Goal: Book appointment/travel/reservation

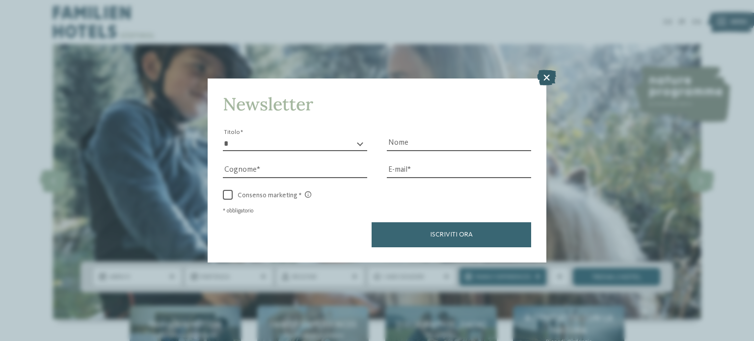
click at [549, 77] on icon at bounding box center [546, 78] width 19 height 16
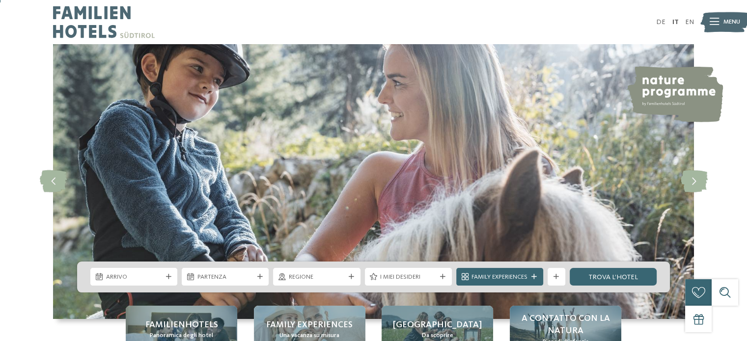
scroll to position [49, 0]
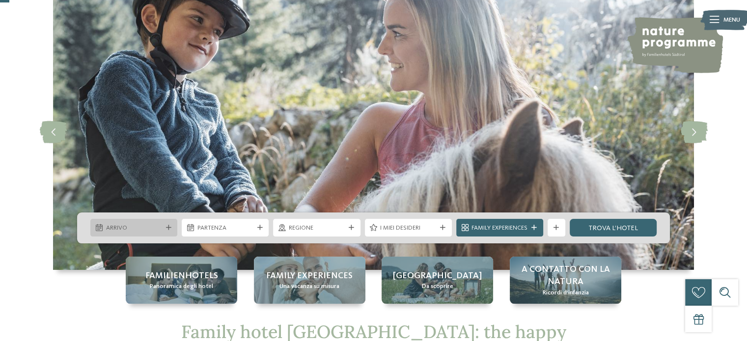
click at [130, 229] on span "Arrivo" at bounding box center [134, 228] width 56 height 9
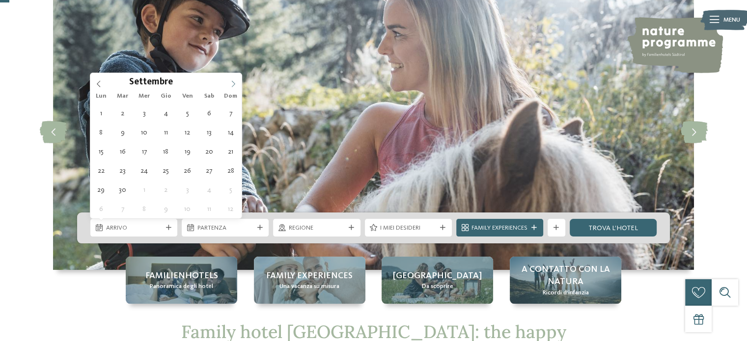
click at [234, 82] on icon at bounding box center [233, 84] width 7 height 7
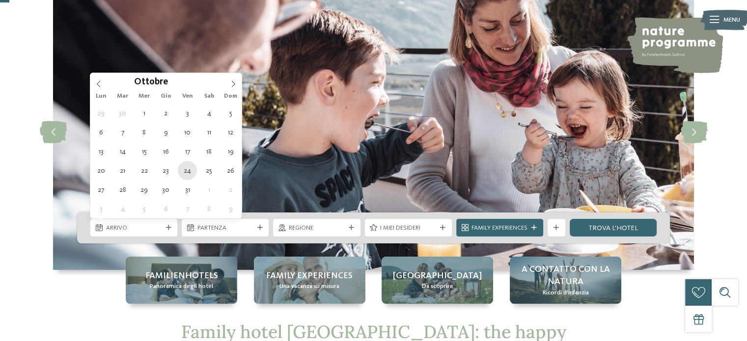
type div "[DATE]"
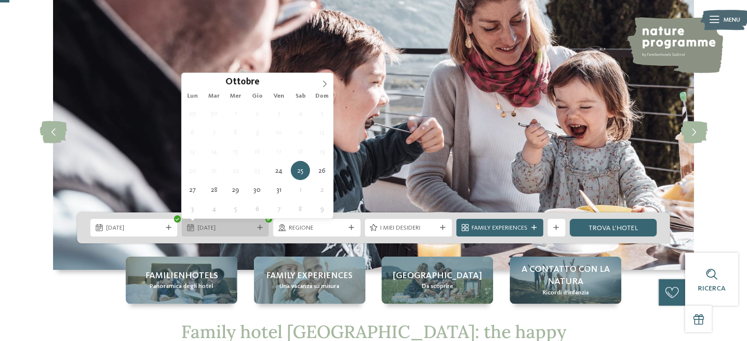
click at [242, 232] on span "[DATE]" at bounding box center [225, 228] width 56 height 9
type div "[DATE]"
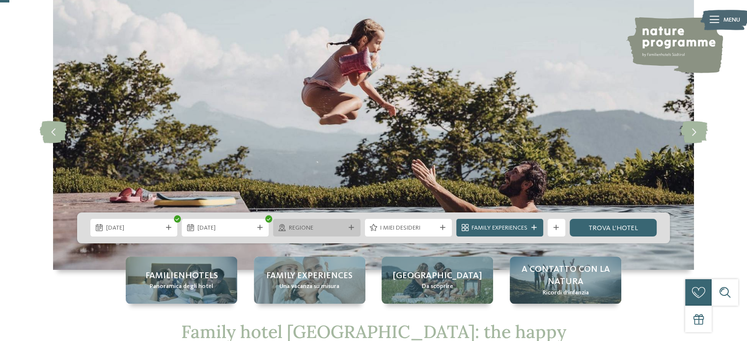
click at [338, 227] on span "Regione" at bounding box center [317, 228] width 56 height 9
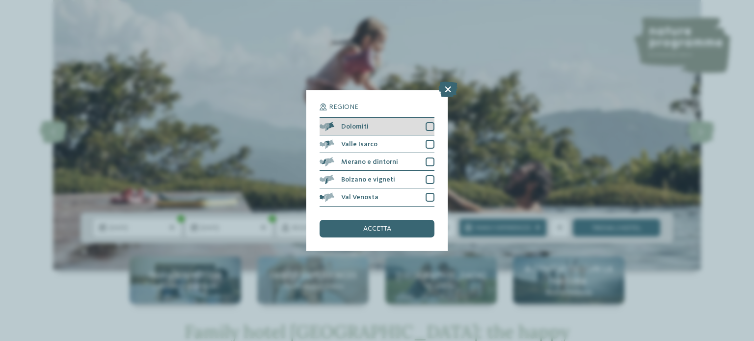
click at [428, 128] on div at bounding box center [430, 126] width 9 height 9
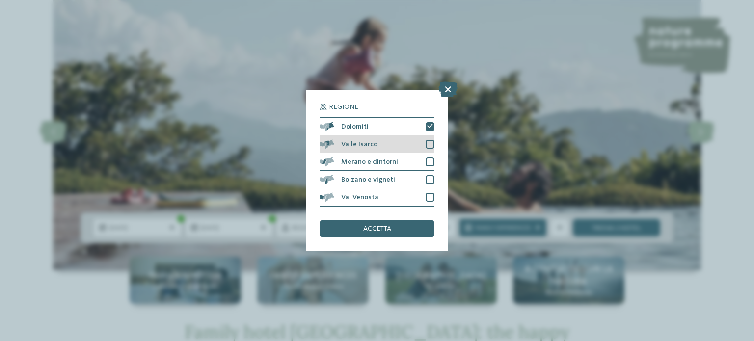
click at [427, 143] on div at bounding box center [430, 144] width 9 height 9
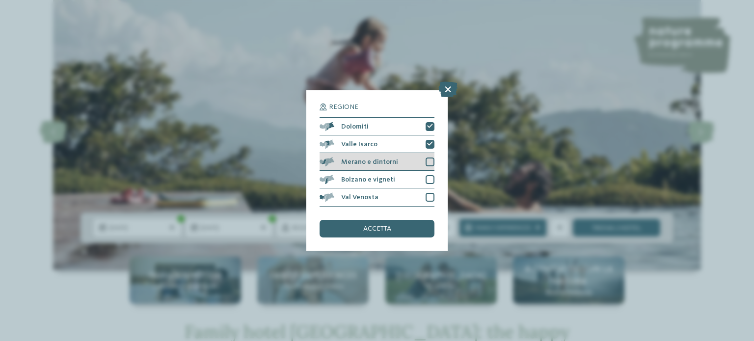
click at [428, 155] on div "Merano e dintorni" at bounding box center [377, 162] width 115 height 18
click at [429, 173] on div "Bolzano e vigneti" at bounding box center [377, 180] width 115 height 18
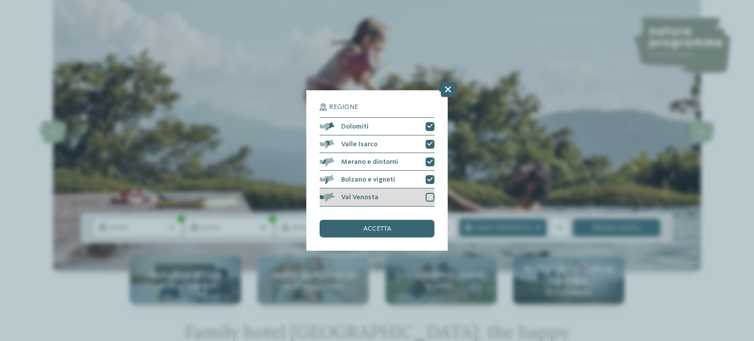
click at [430, 199] on div at bounding box center [430, 197] width 9 height 9
click at [394, 233] on div "accetta" at bounding box center [377, 229] width 115 height 18
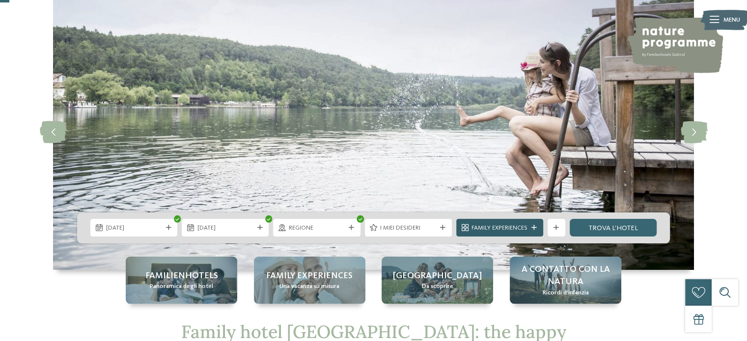
click at [522, 225] on span "Family Experiences" at bounding box center [499, 228] width 56 height 9
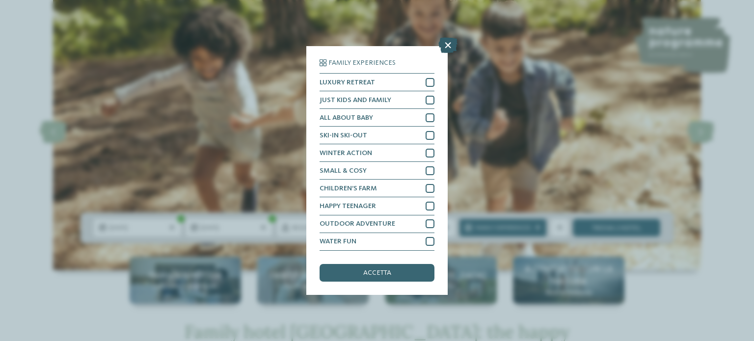
click at [444, 49] on icon at bounding box center [448, 46] width 19 height 16
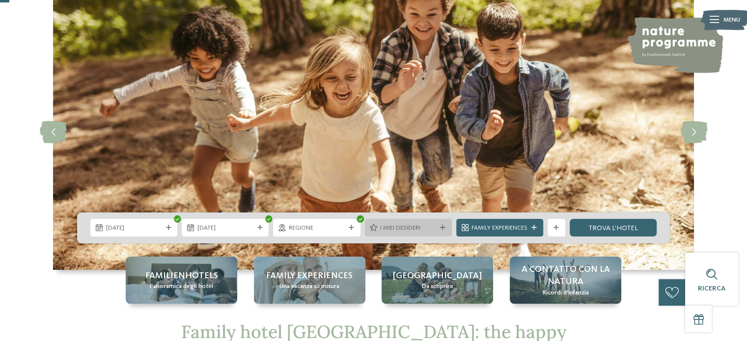
click at [423, 235] on div "I miei desideri" at bounding box center [408, 228] width 87 height 18
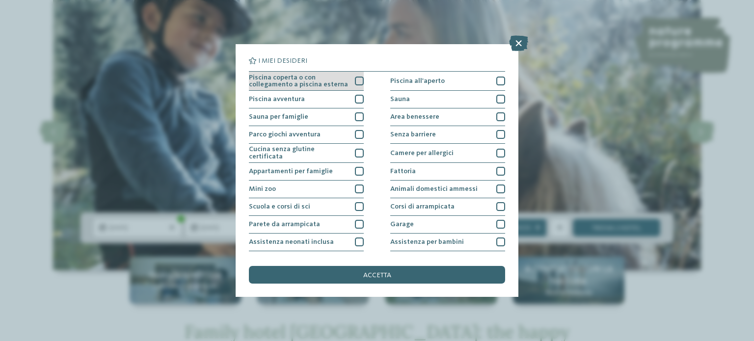
click at [355, 79] on div at bounding box center [359, 81] width 9 height 9
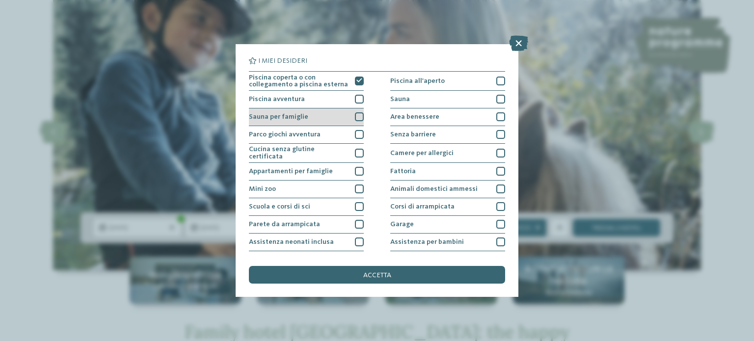
click at [351, 115] on div "Sauna per famiglie" at bounding box center [306, 118] width 115 height 18
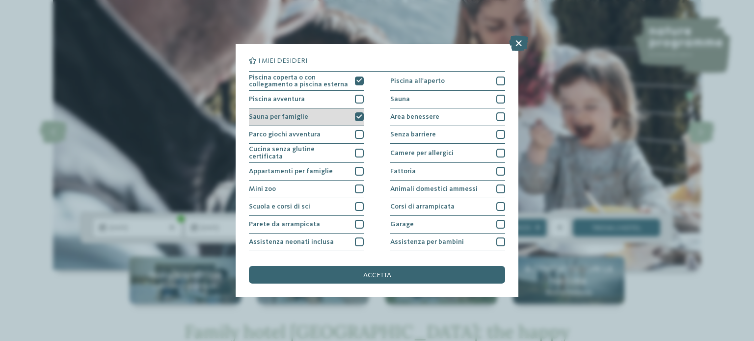
click at [357, 116] on icon at bounding box center [360, 116] width 6 height 5
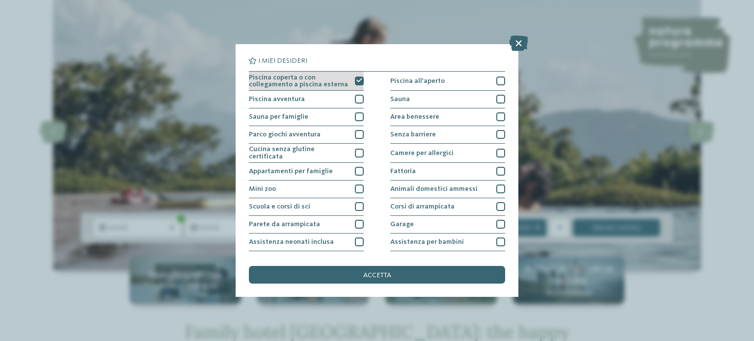
click at [355, 77] on div at bounding box center [359, 81] width 9 height 9
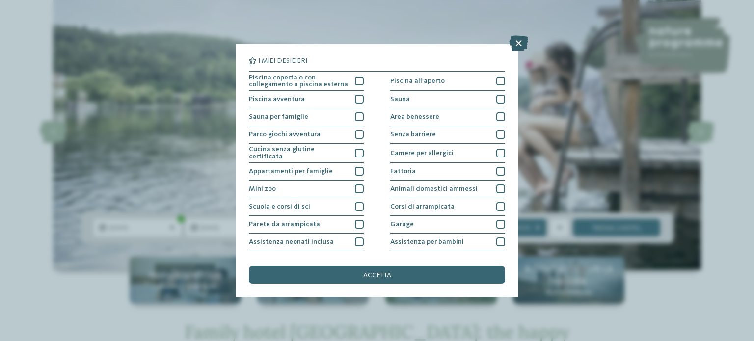
click at [523, 41] on icon at bounding box center [518, 43] width 19 height 16
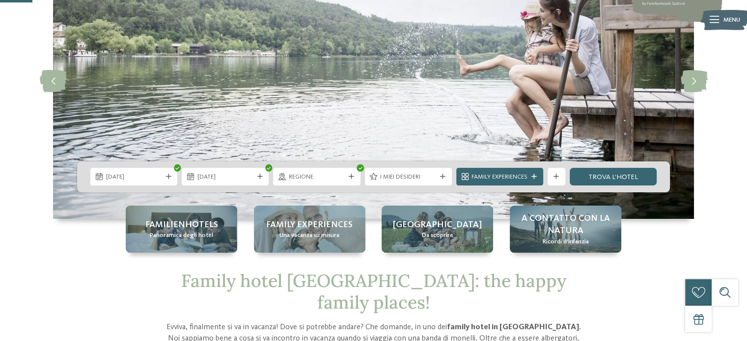
scroll to position [196, 0]
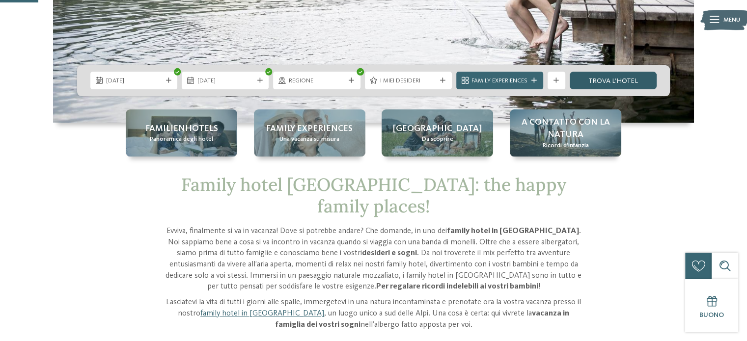
click at [629, 76] on link "trova l’hotel" at bounding box center [613, 81] width 87 height 18
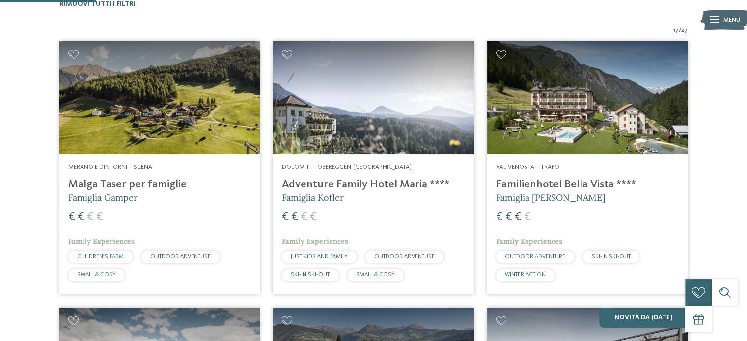
scroll to position [333, 0]
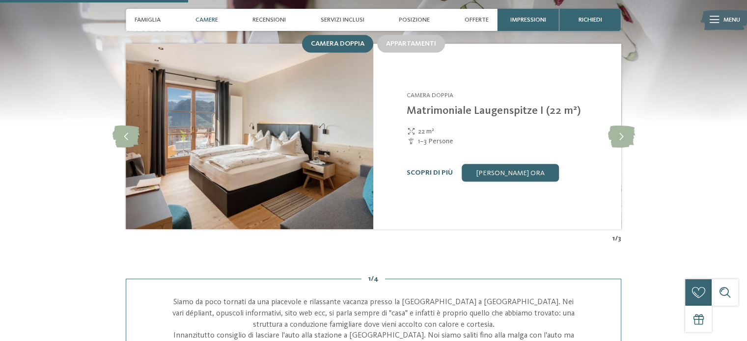
scroll to position [884, 0]
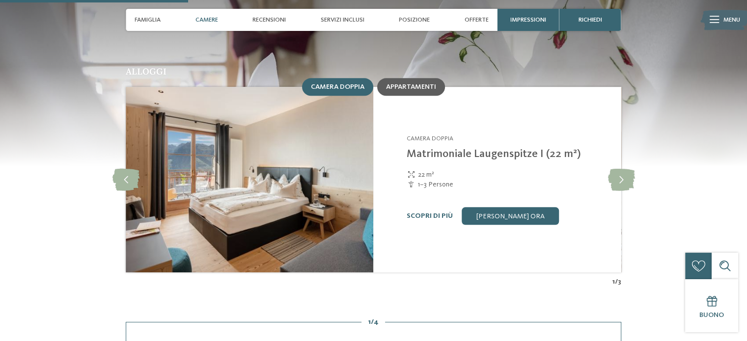
click at [408, 83] on span "Appartamenti" at bounding box center [411, 86] width 50 height 7
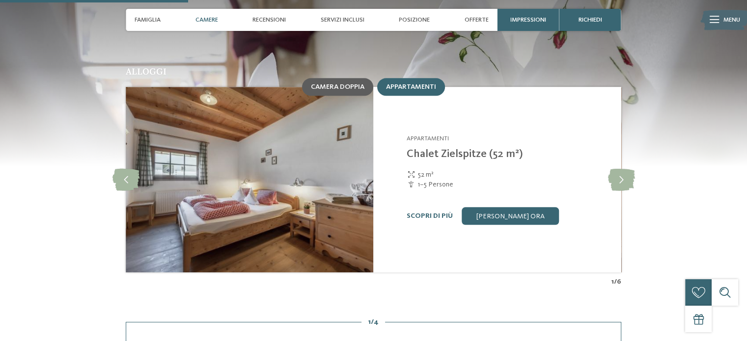
click at [347, 78] on div "Camera doppia" at bounding box center [337, 87] width 71 height 18
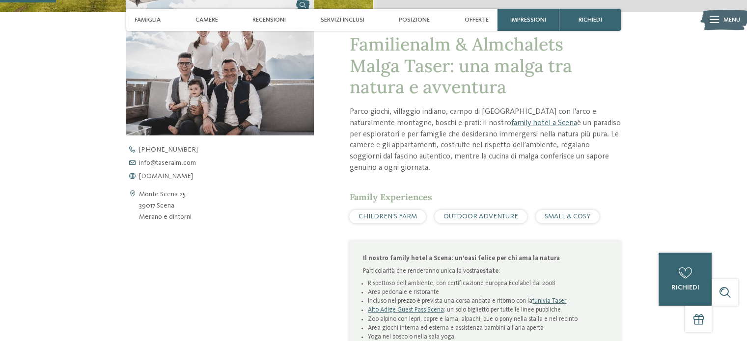
scroll to position [246, 0]
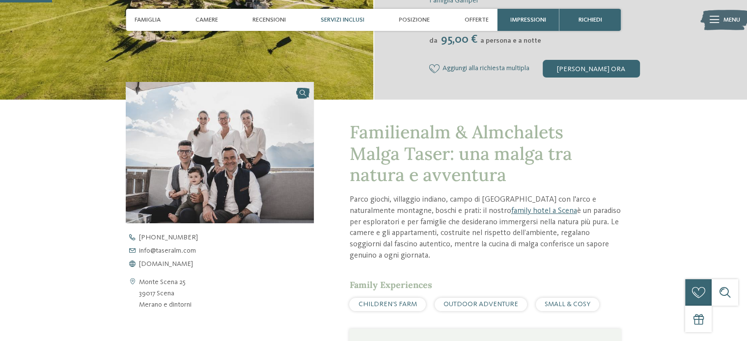
click at [356, 21] on span "Servizi inclusi" at bounding box center [343, 19] width 44 height 7
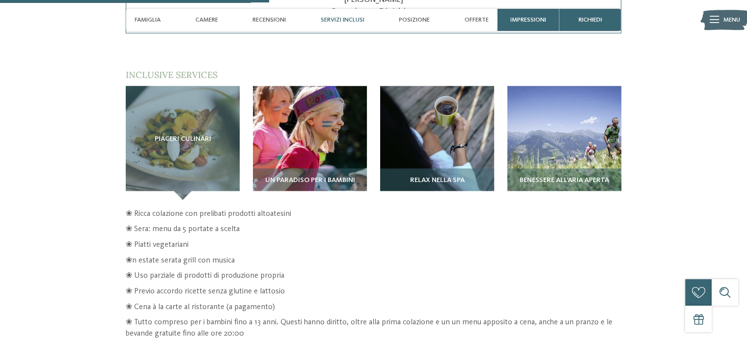
scroll to position [1332, 0]
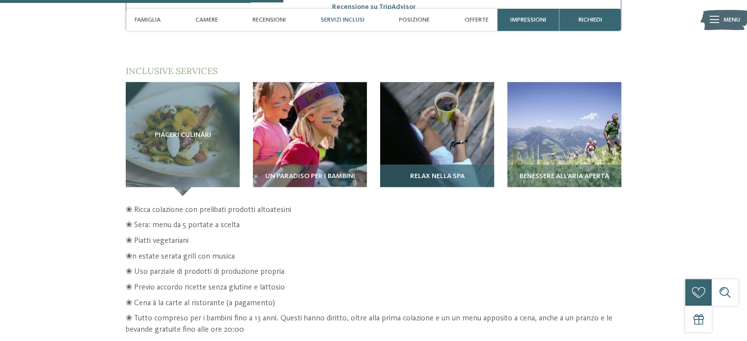
click at [415, 133] on img at bounding box center [437, 139] width 114 height 114
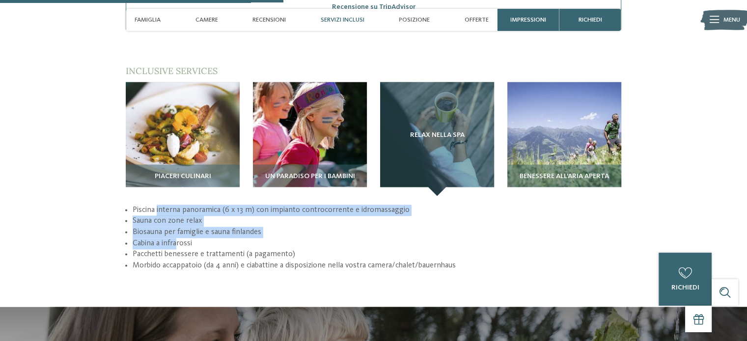
drag, startPoint x: 156, startPoint y: 198, endPoint x: 177, endPoint y: 237, distance: 43.9
click at [177, 237] on ul "Piscina interna panoramica (6 x 13 m) con impianto controcorrente e idromassagg…" at bounding box center [373, 238] width 495 height 67
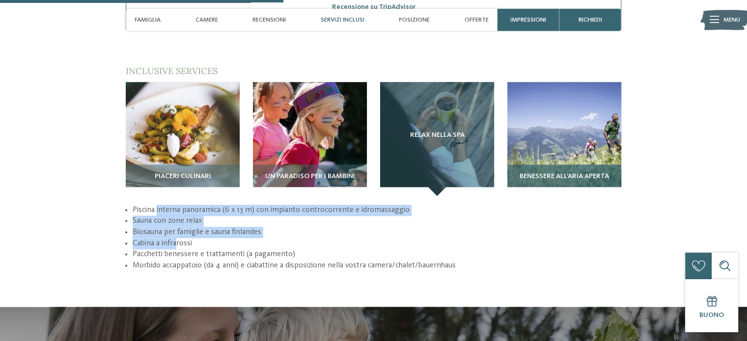
click at [558, 111] on img at bounding box center [564, 139] width 114 height 114
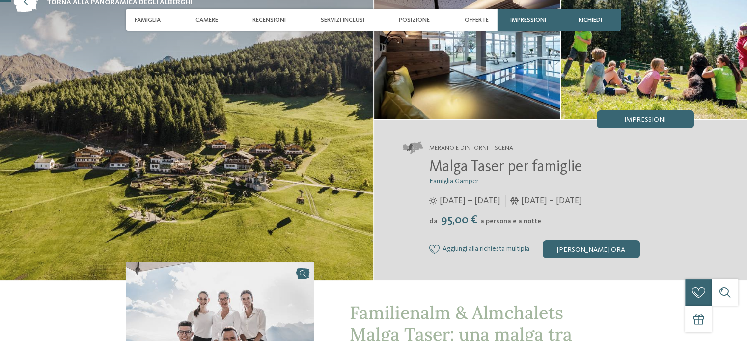
scroll to position [104, 0]
